Goal: Task Accomplishment & Management: Use online tool/utility

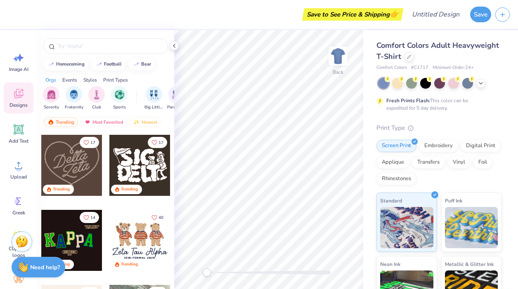
scroll to position [321, 0]
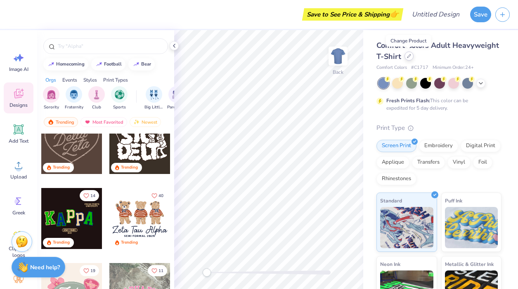
click at [410, 55] on icon at bounding box center [409, 56] width 4 height 4
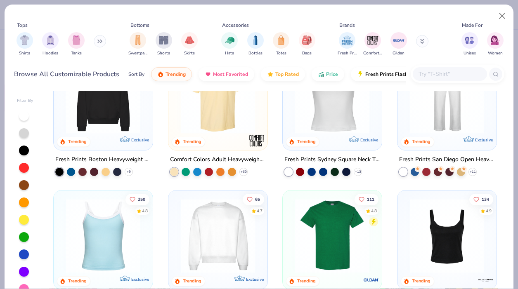
scroll to position [186, 0]
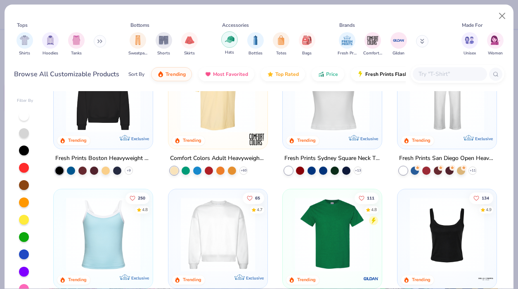
click at [231, 42] on img "filter for Hats" at bounding box center [229, 39] width 9 height 9
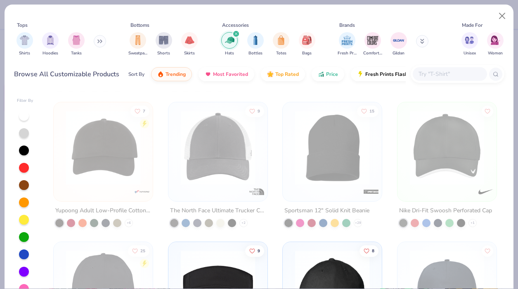
scroll to position [272, 0]
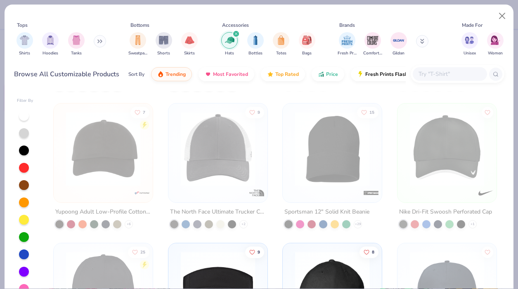
click at [333, 162] on img at bounding box center [332, 149] width 83 height 74
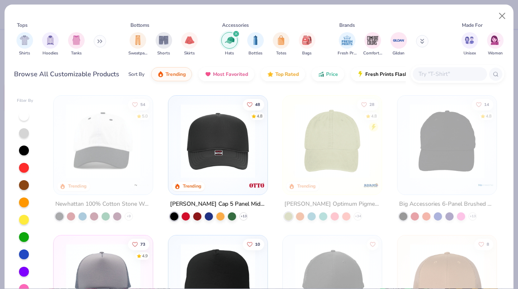
scroll to position [0, 0]
click at [98, 38] on button at bounding box center [100, 41] width 12 height 12
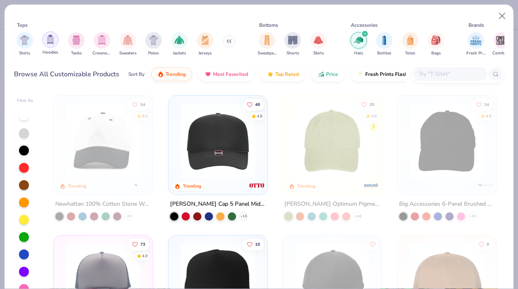
click at [51, 43] on img "filter for Hoodies" at bounding box center [50, 39] width 9 height 9
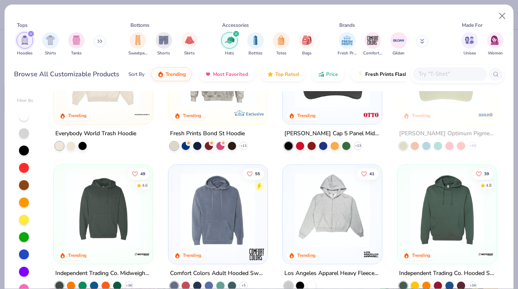
scroll to position [361, 0]
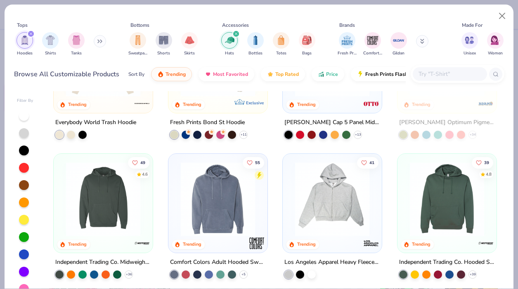
click at [95, 43] on button at bounding box center [100, 41] width 12 height 12
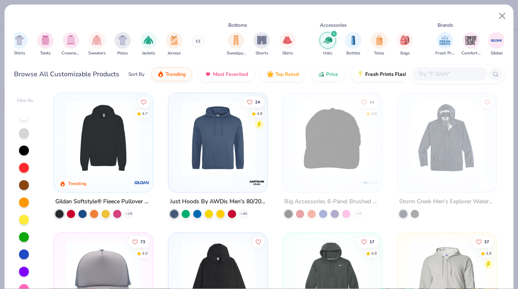
scroll to position [40, 0]
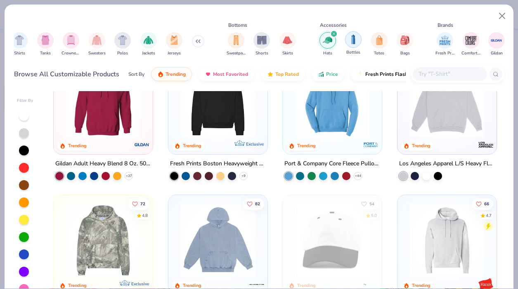
click at [354, 44] on img "filter for Bottles" at bounding box center [353, 39] width 9 height 9
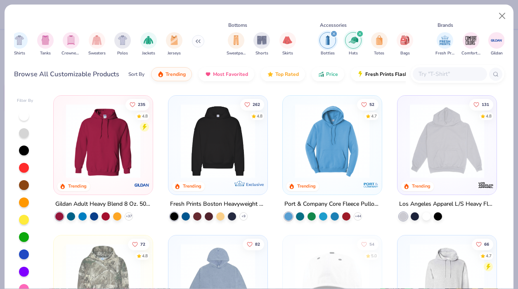
click at [333, 32] on div "filter for Bottles" at bounding box center [333, 33] width 7 height 7
click at [332, 31] on div "filter for Hats" at bounding box center [333, 33] width 7 height 7
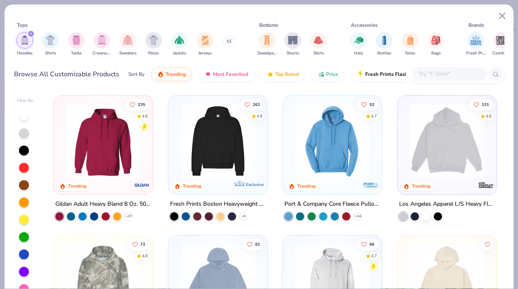
click at [30, 34] on icon "filter for Hoodies" at bounding box center [30, 33] width 3 height 3
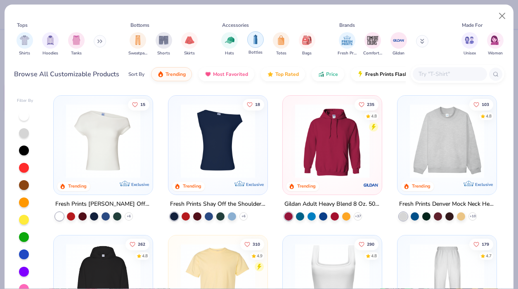
click at [258, 40] on img "filter for Bottles" at bounding box center [255, 39] width 9 height 9
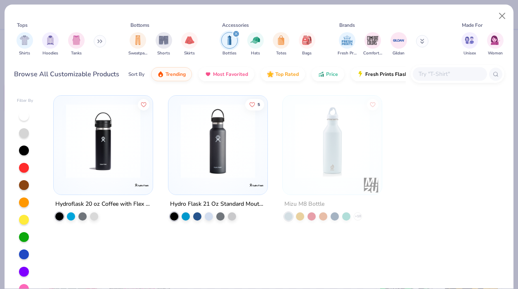
click at [238, 33] on div "filter for Bottles" at bounding box center [235, 33] width 7 height 7
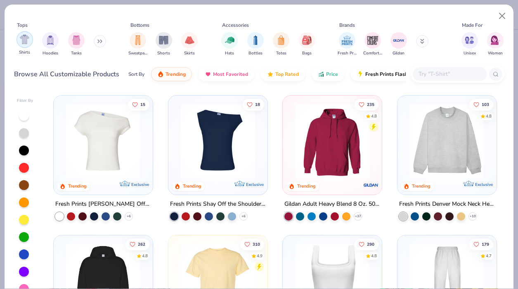
click at [26, 40] on img "filter for Shirts" at bounding box center [24, 39] width 9 height 9
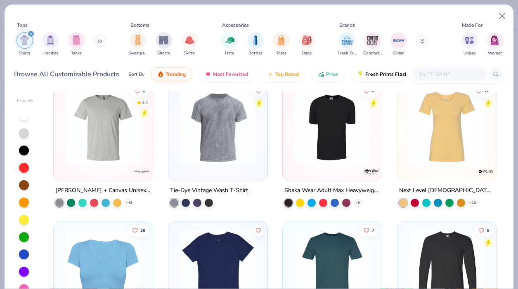
scroll to position [1272, 0]
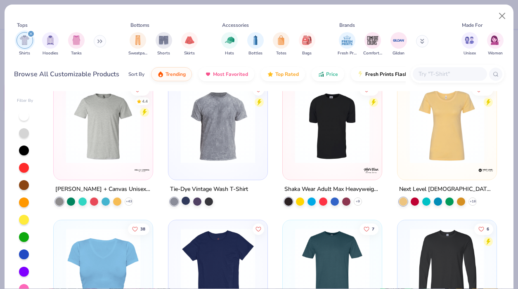
click at [184, 201] on div at bounding box center [186, 200] width 8 height 8
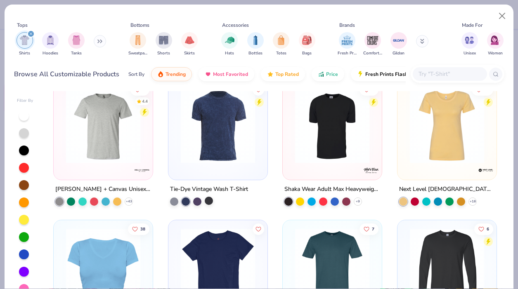
click at [212, 199] on div at bounding box center [209, 200] width 8 height 8
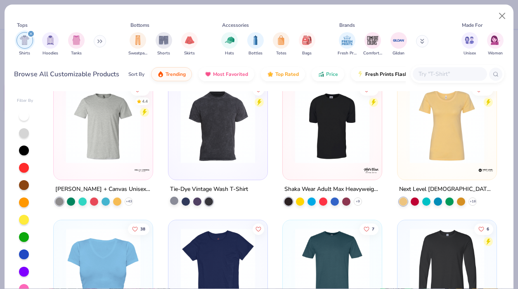
click at [175, 200] on div at bounding box center [174, 200] width 8 height 8
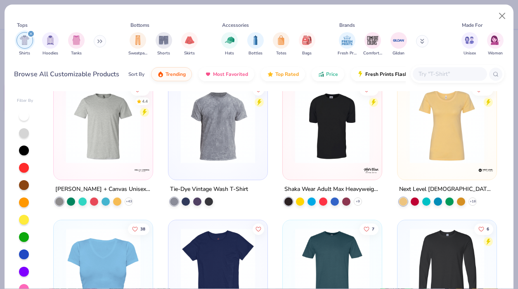
click at [222, 146] on img at bounding box center [218, 126] width 83 height 74
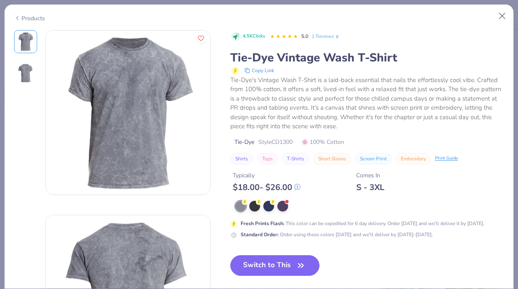
click at [27, 71] on img at bounding box center [26, 73] width 20 height 20
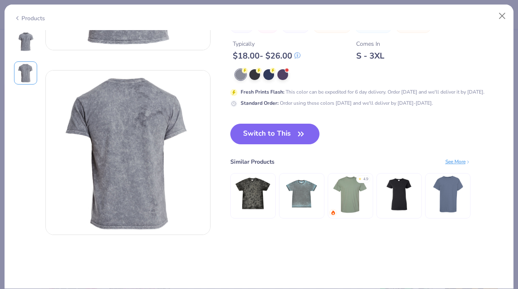
scroll to position [185, 0]
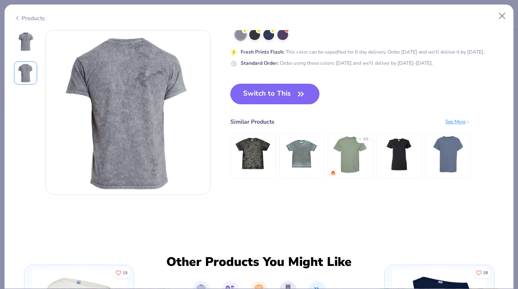
click at [14, 32] on div at bounding box center [25, 41] width 23 height 23
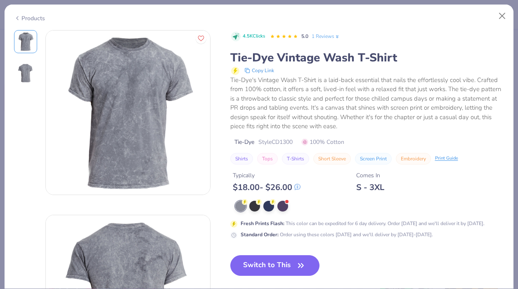
click at [31, 19] on div "Products" at bounding box center [29, 18] width 31 height 9
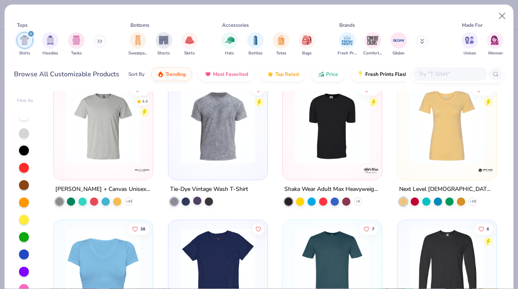
click at [195, 199] on div at bounding box center [197, 200] width 8 height 8
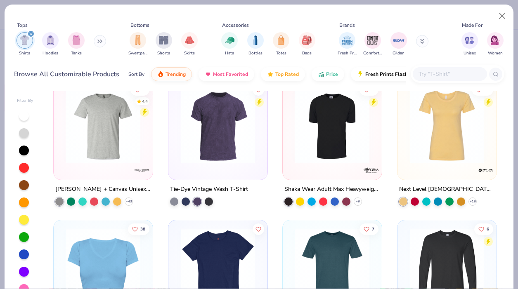
click at [198, 144] on img at bounding box center [218, 126] width 83 height 74
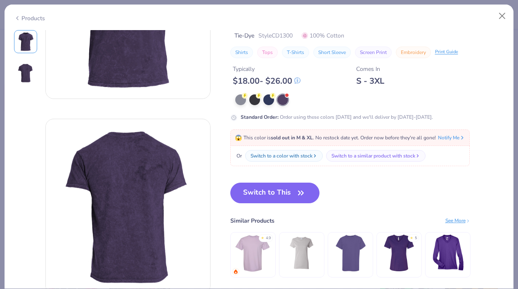
scroll to position [109, 0]
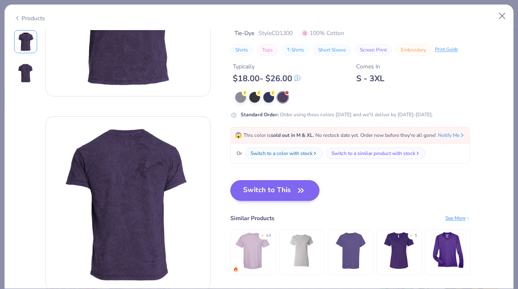
click at [286, 194] on button "Switch to This" at bounding box center [275, 190] width 90 height 21
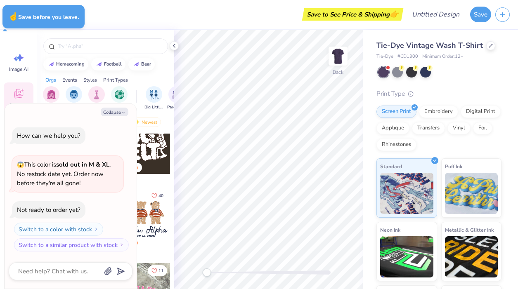
type textarea "x"
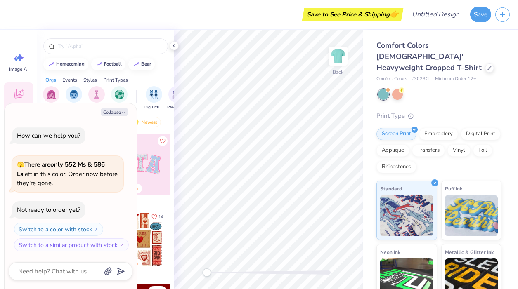
click at [108, 57] on div at bounding box center [105, 44] width 137 height 28
click at [104, 49] on input "text" at bounding box center [110, 46] width 106 height 8
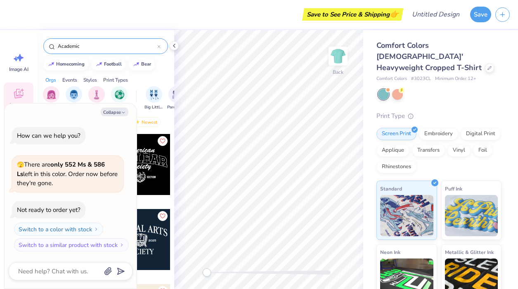
type input "Academic"
click at [115, 112] on button "Collapse" at bounding box center [115, 112] width 28 height 9
type textarea "x"
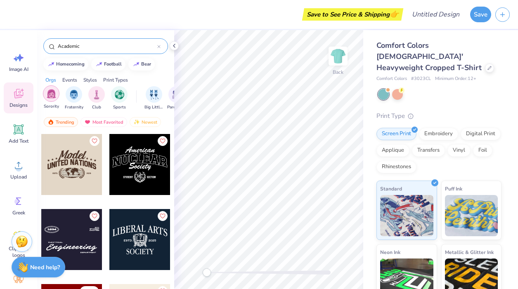
click at [53, 93] on img "filter for Sorority" at bounding box center [51, 93] width 9 height 9
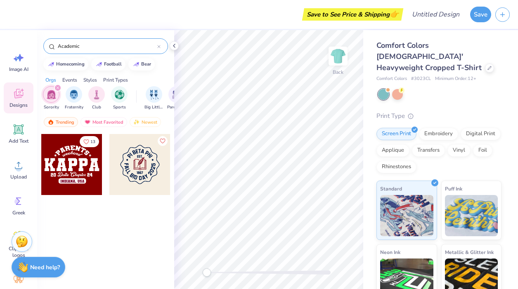
click at [145, 175] on div at bounding box center [139, 164] width 61 height 61
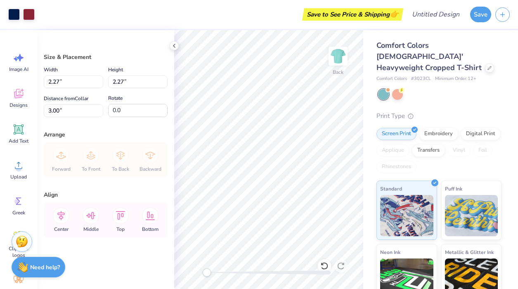
type input "4.54"
type input "7.98"
type input "10.46"
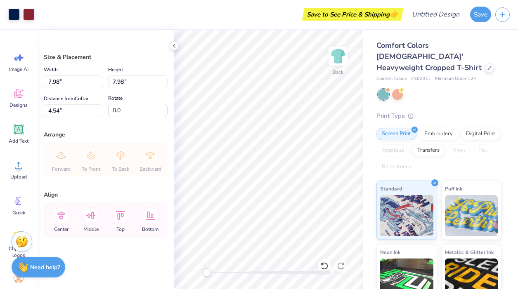
type input "1.68"
click at [344, 62] on img at bounding box center [337, 56] width 33 height 33
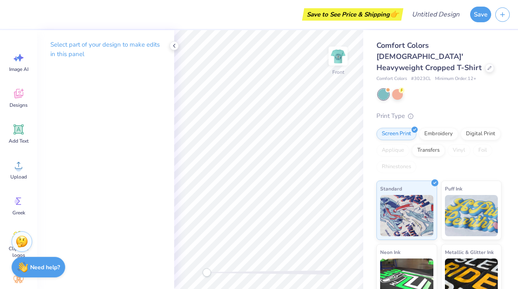
click at [72, 44] on p "Select part of your design to make edits in this panel" at bounding box center [105, 49] width 111 height 19
click at [14, 101] on div "Designs" at bounding box center [19, 98] width 30 height 31
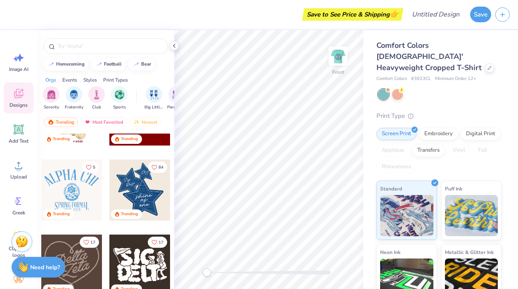
scroll to position [215, 0]
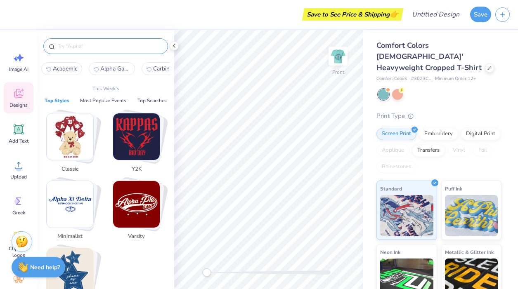
click at [86, 44] on input "text" at bounding box center [110, 46] width 106 height 8
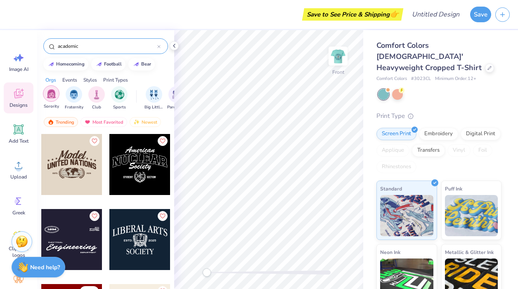
type input "academic"
click at [52, 101] on div "filter for Sorority" at bounding box center [51, 93] width 17 height 17
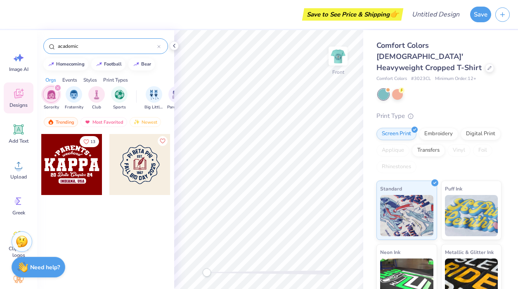
click at [124, 167] on div at bounding box center [139, 164] width 61 height 61
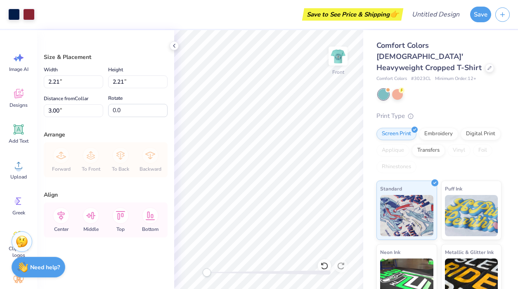
type input "4.04"
type input "4.93"
type input "7.43"
type input "9.35"
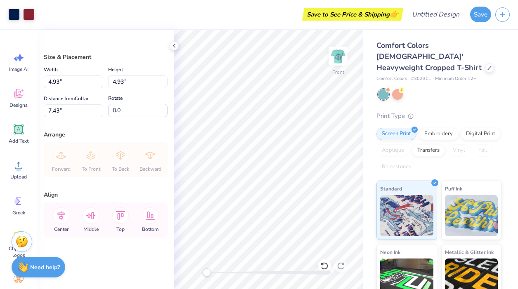
type input "9.35"
type input "3.02"
type input "5.02"
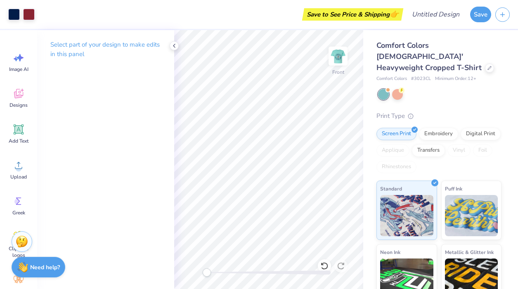
click at [89, 44] on p "Select part of your design to make edits in this panel" at bounding box center [105, 49] width 111 height 19
click at [18, 107] on span "Designs" at bounding box center [18, 105] width 18 height 7
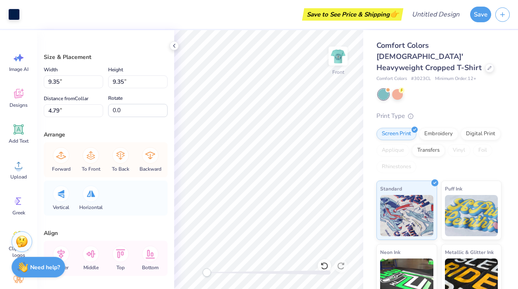
type input "6.11"
type input "2.20"
type input "5.76"
click at [25, 130] on div "Add Text" at bounding box center [19, 133] width 30 height 31
type input "7.40"
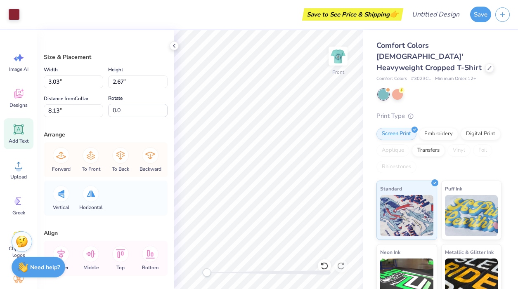
type input "4.01"
type input "9.16"
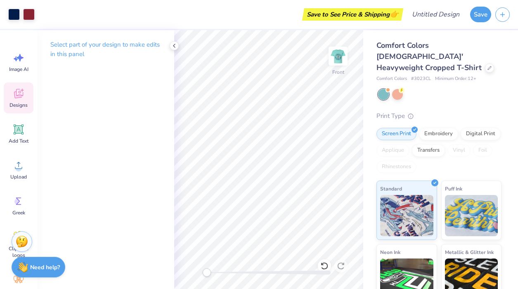
click at [24, 97] on icon at bounding box center [18, 93] width 12 height 12
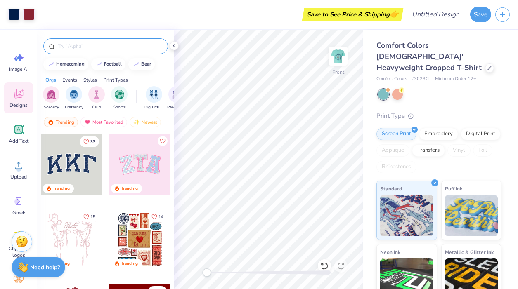
click at [110, 52] on div at bounding box center [105, 46] width 125 height 16
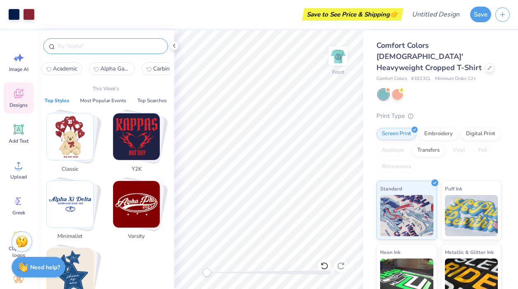
click at [100, 44] on input "text" at bounding box center [110, 46] width 106 height 8
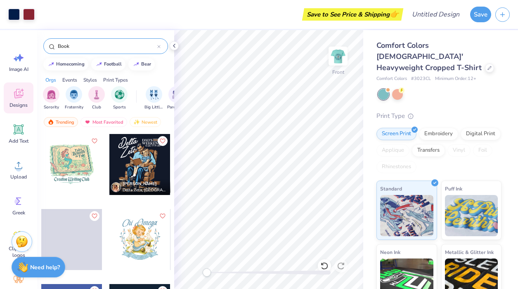
type input "Book"
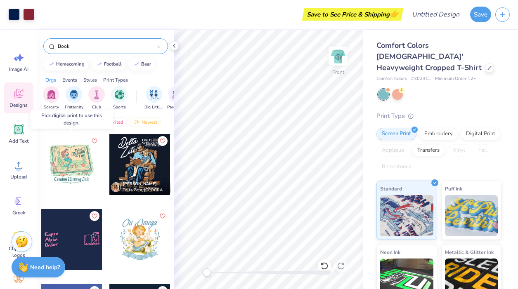
click at [54, 167] on div at bounding box center [71, 164] width 61 height 61
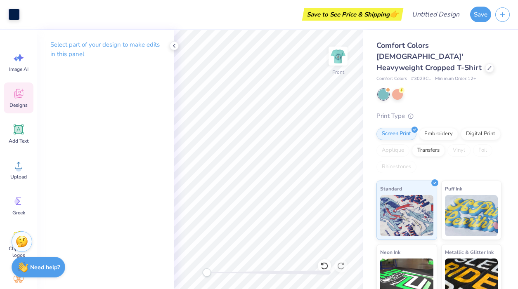
click at [22, 99] on icon at bounding box center [18, 93] width 12 height 12
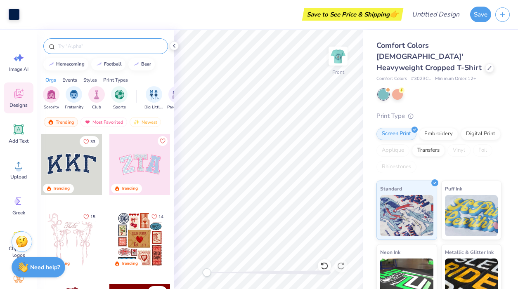
click at [83, 48] on input "text" at bounding box center [110, 46] width 106 height 8
type input "book"
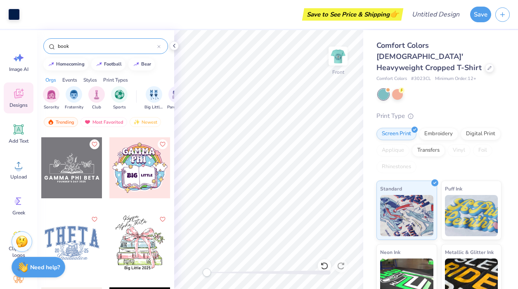
scroll to position [298, 0]
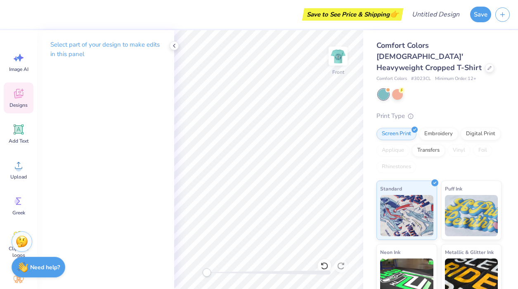
click at [31, 102] on div "Designs" at bounding box center [19, 98] width 30 height 31
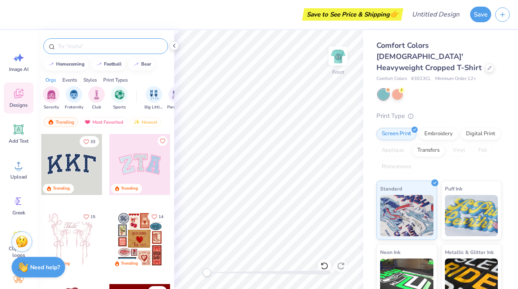
click at [95, 46] on input "text" at bounding box center [110, 46] width 106 height 8
type input "Book"
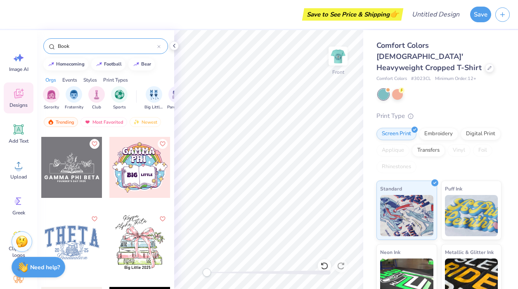
scroll to position [295, 0]
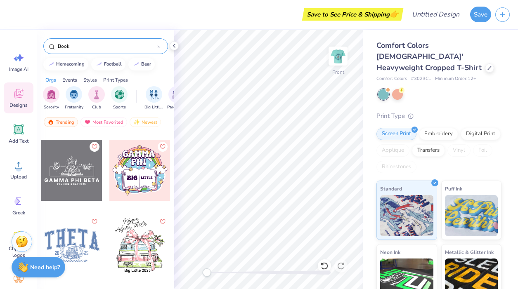
click at [76, 191] on div at bounding box center [71, 170] width 61 height 61
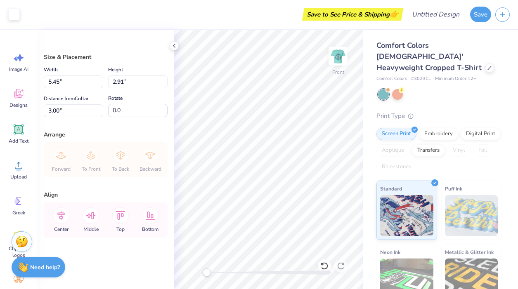
type input "7.32"
type input "10.59"
type input "5.66"
